Goal: Navigation & Orientation: Find specific page/section

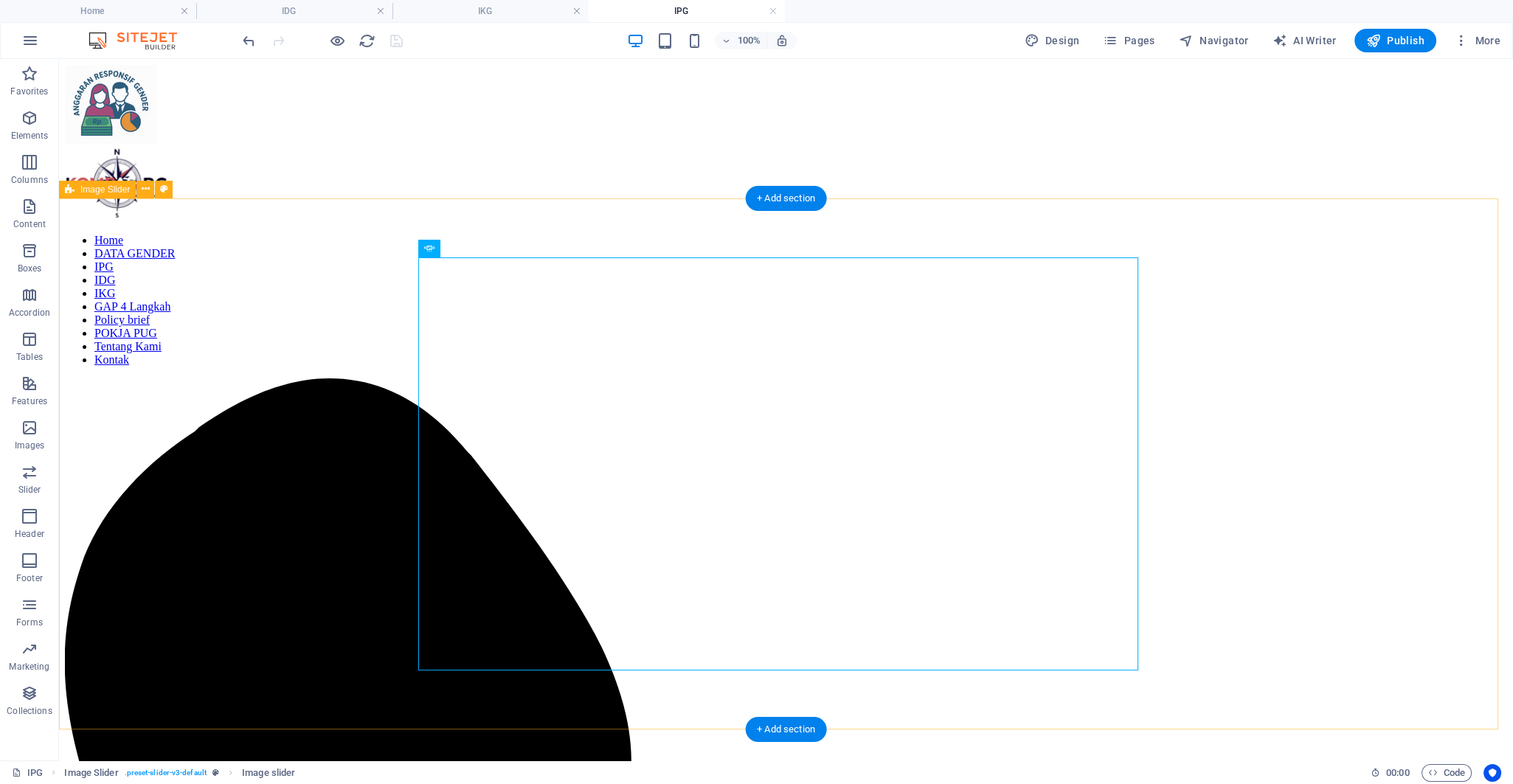
drag, startPoint x: 1355, startPoint y: 397, endPoint x: 845, endPoint y: 115, distance: 582.8
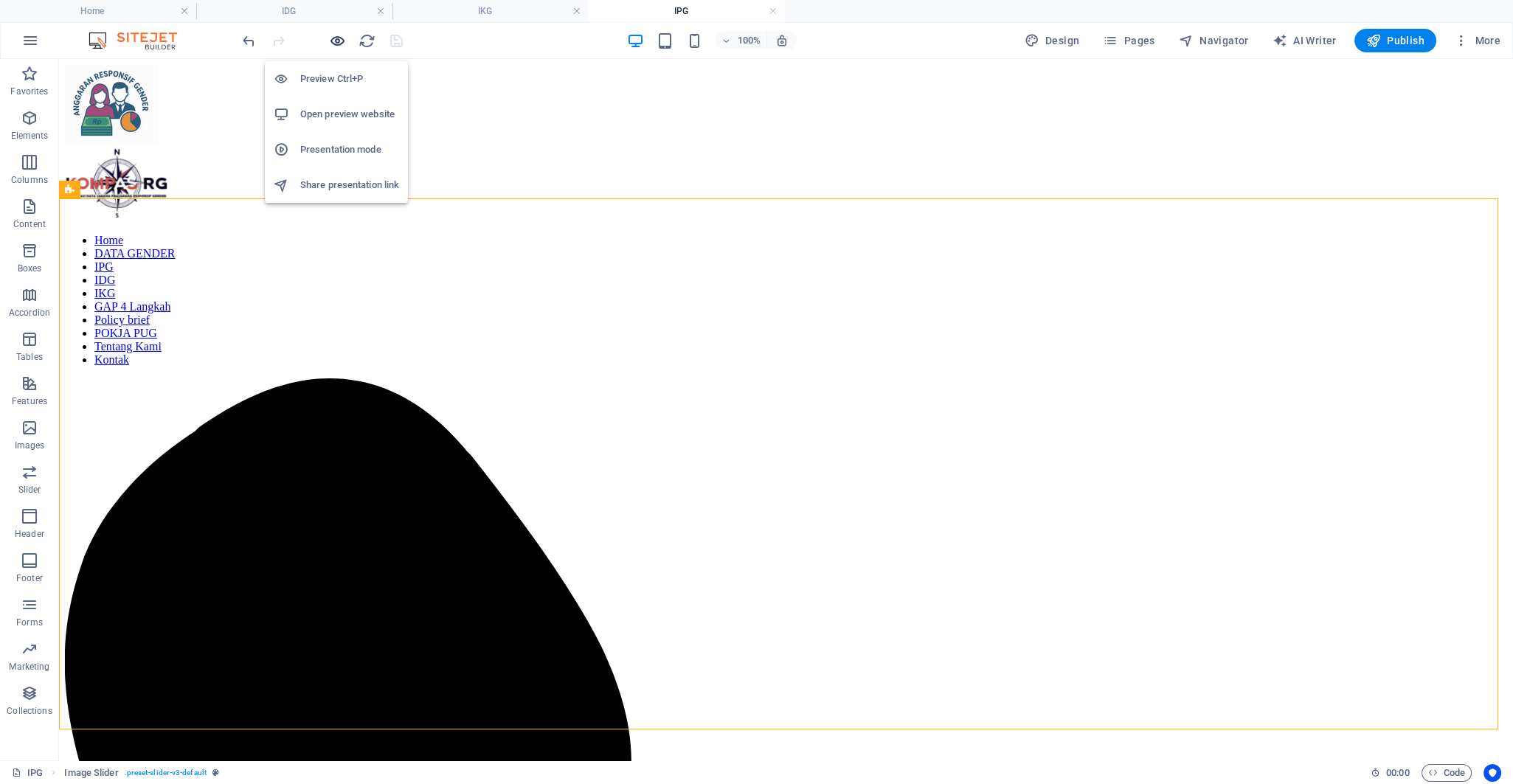
click at [334, 42] on icon "button" at bounding box center [337, 41] width 17 height 17
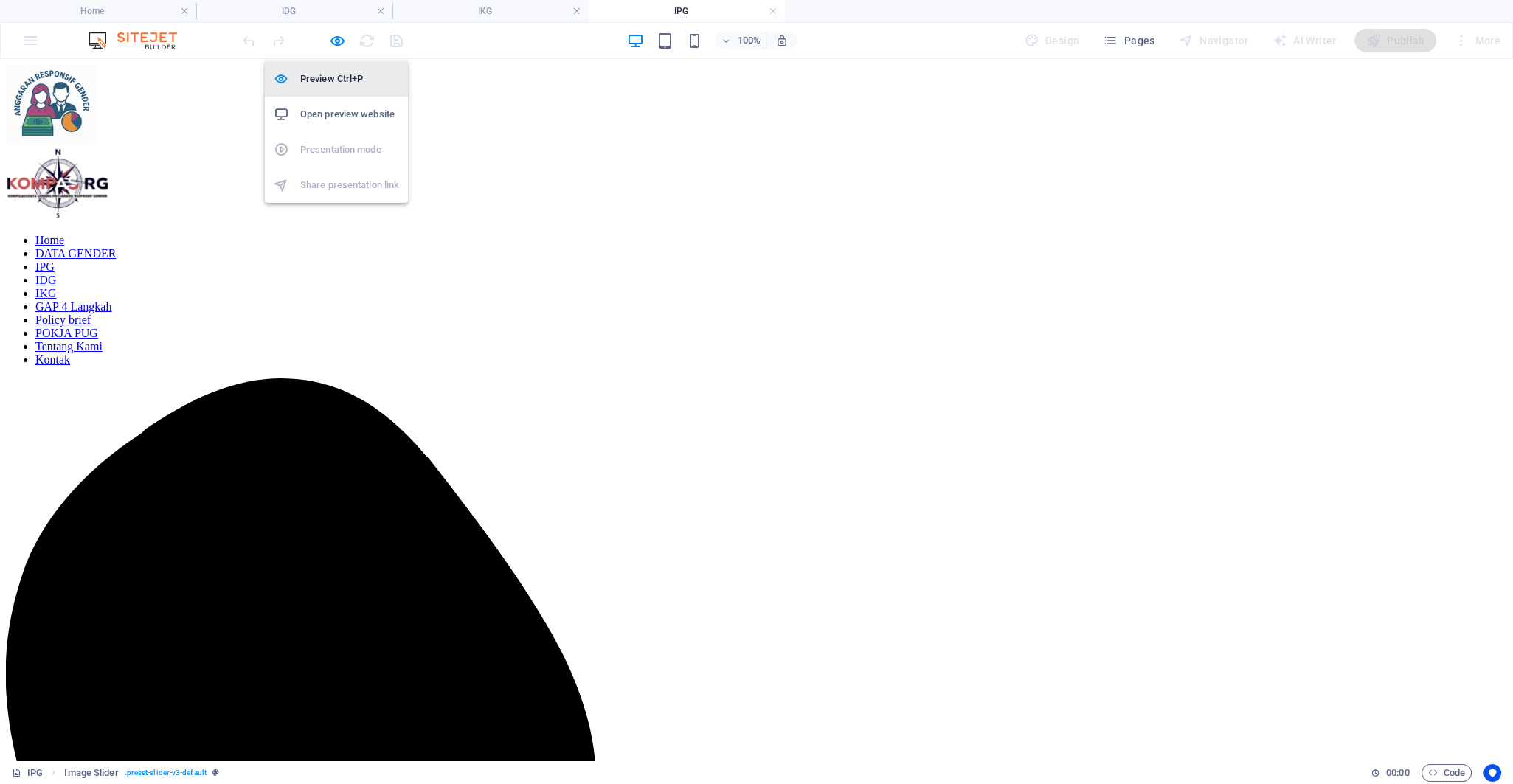
click at [351, 70] on h6 "Preview Ctrl+P" at bounding box center [349, 79] width 99 height 18
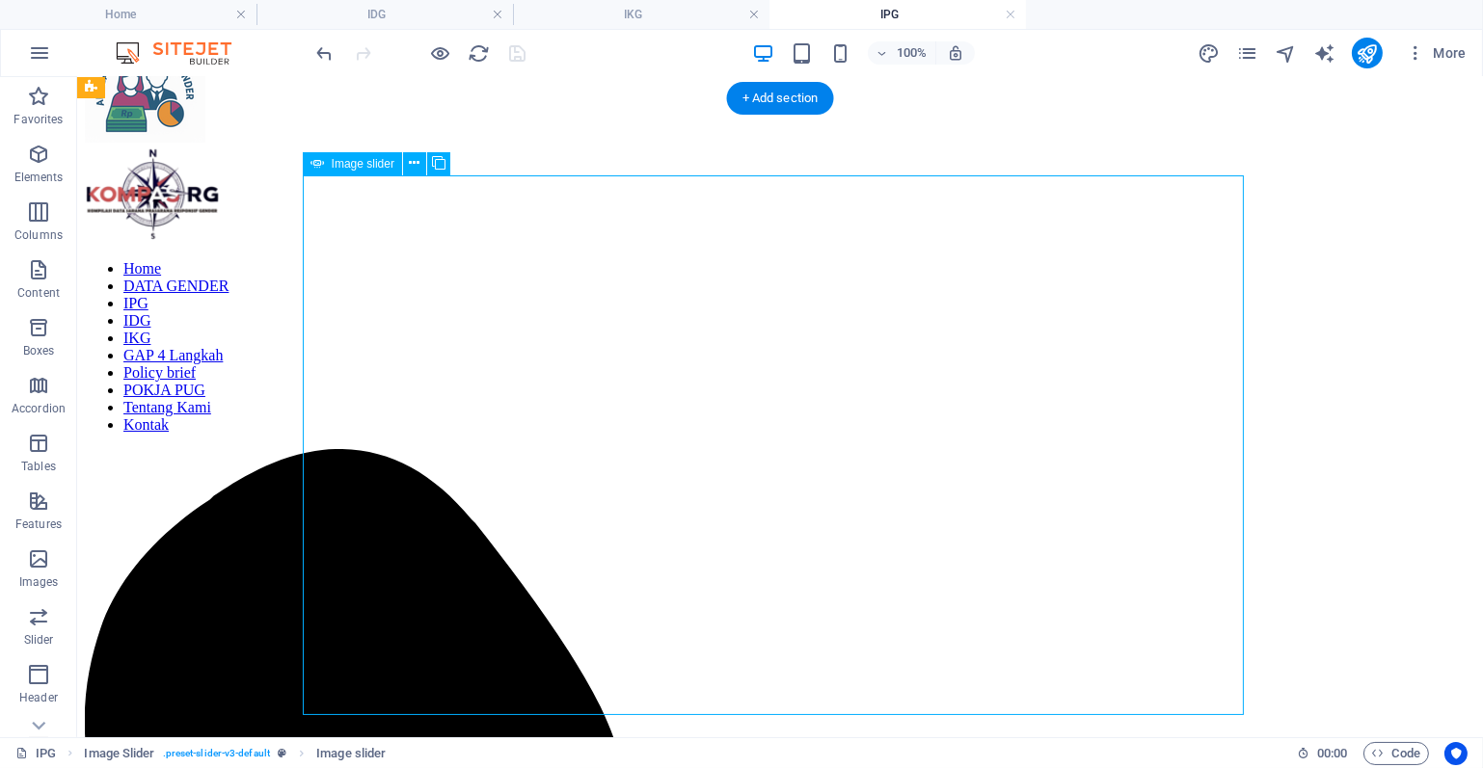
scroll to position [193, 0]
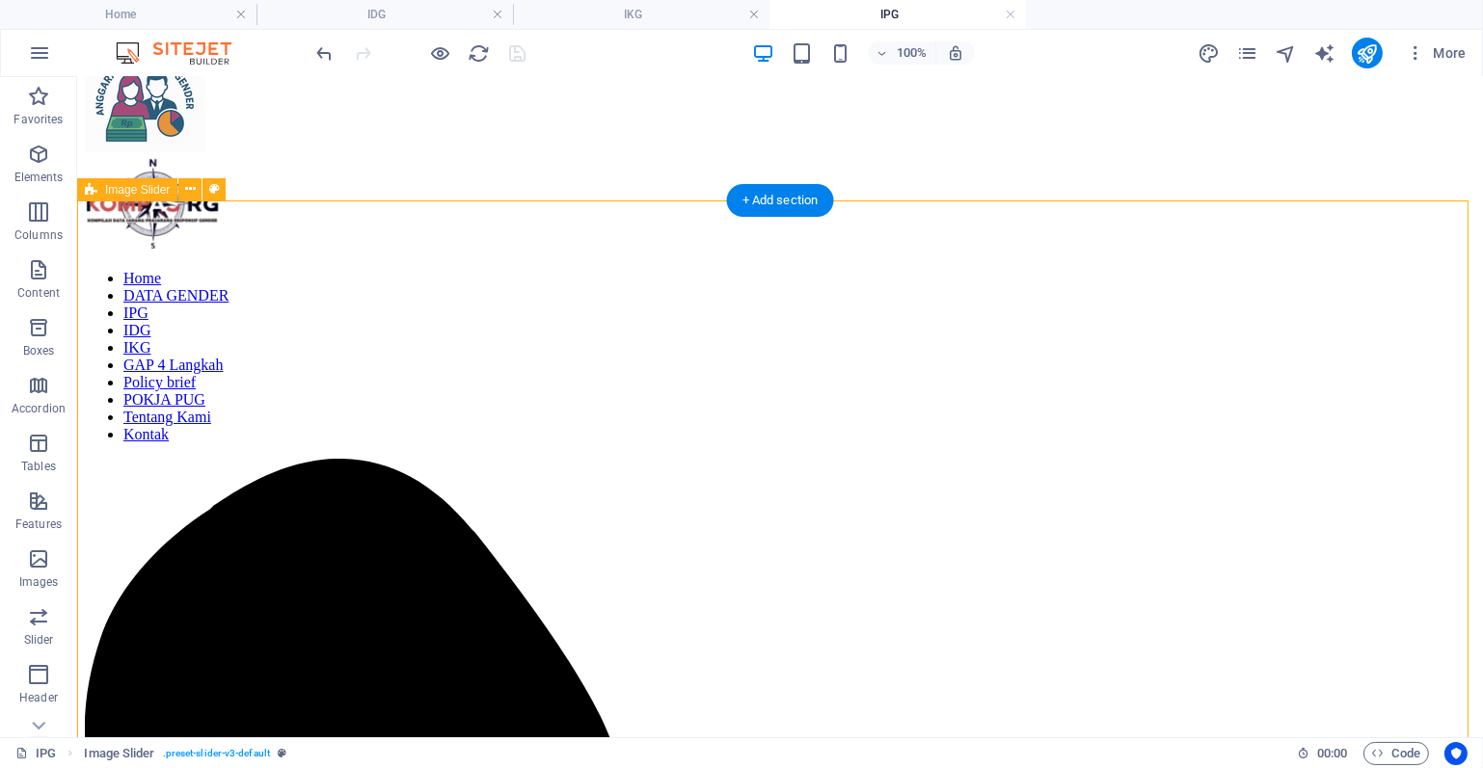
scroll to position [96, 0]
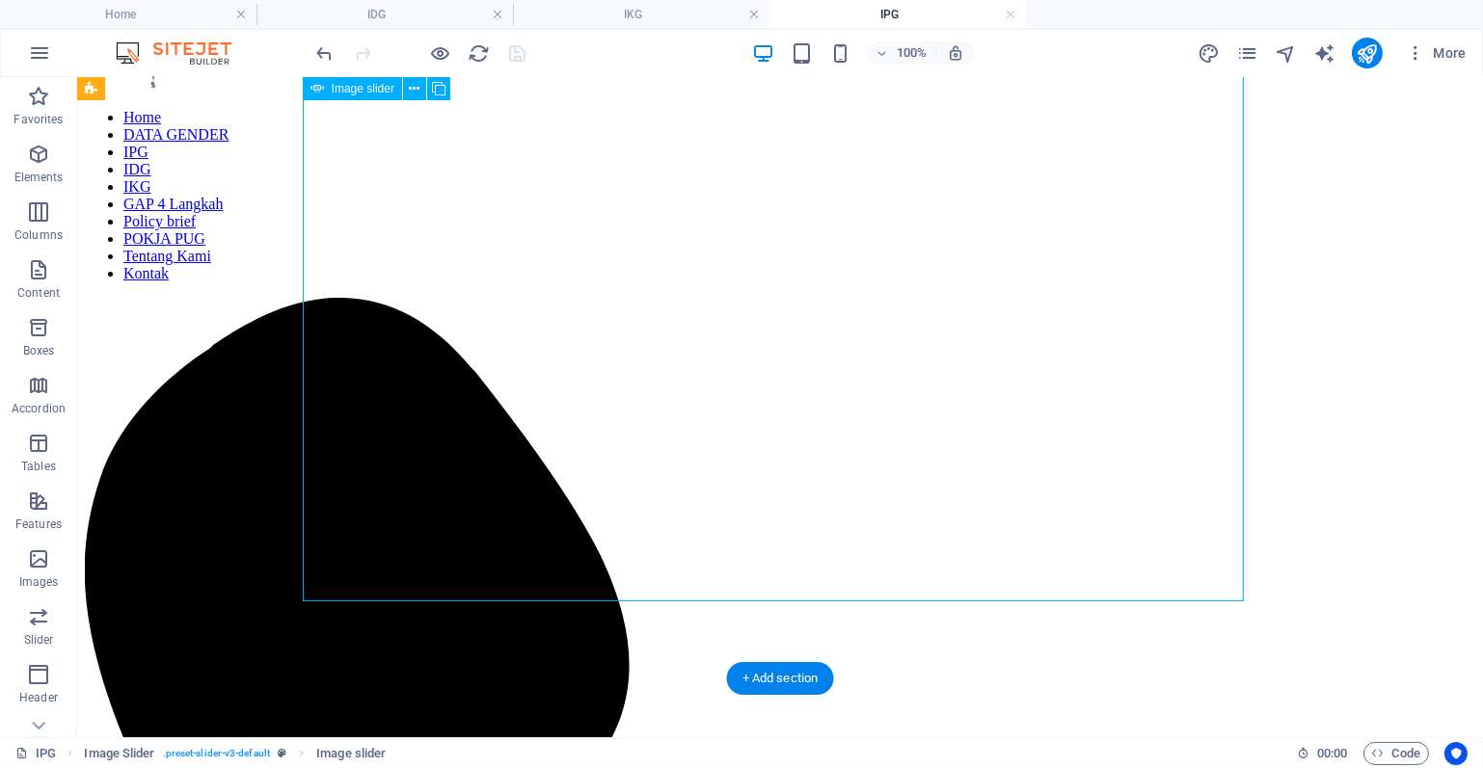
scroll to position [193, 0]
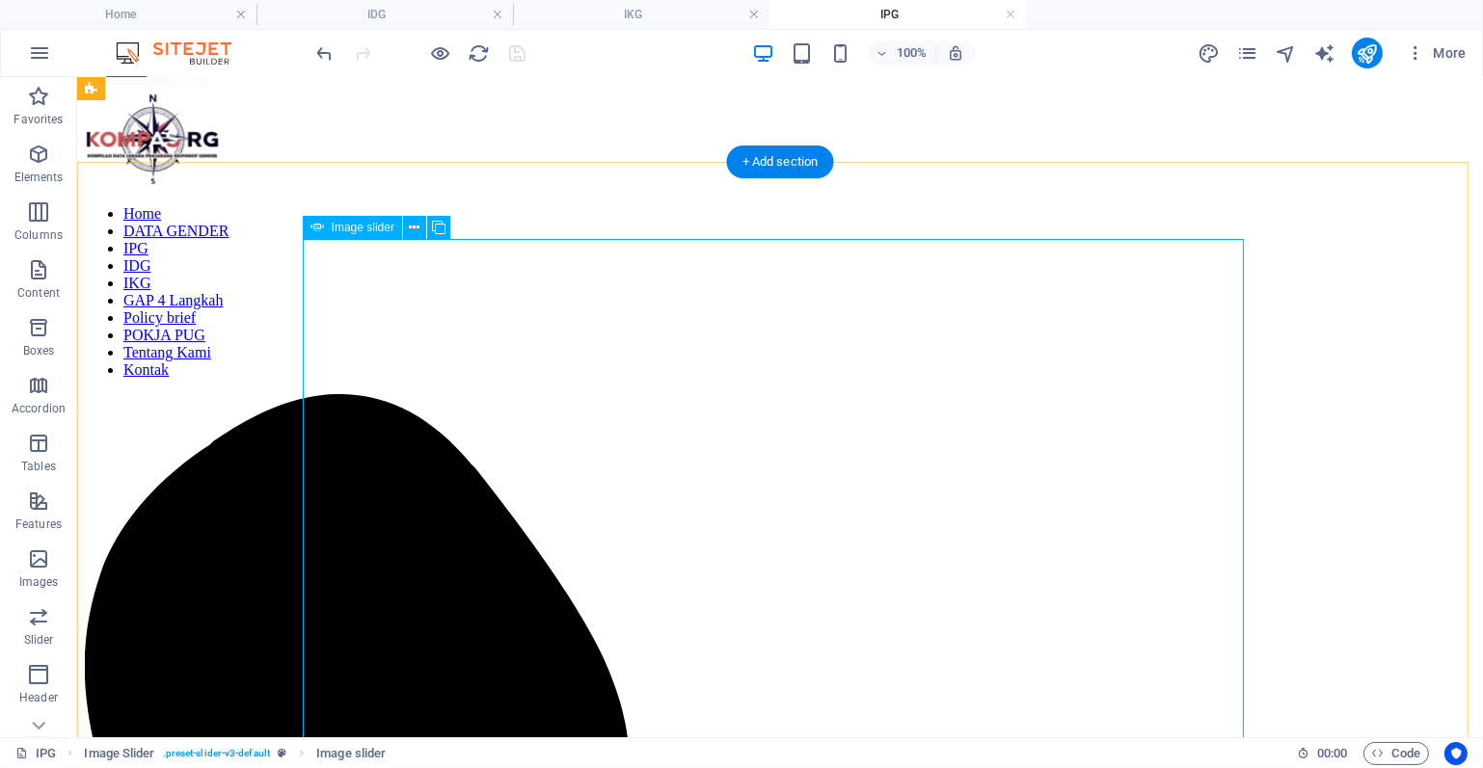
scroll to position [96, 0]
